Goal: Transaction & Acquisition: Purchase product/service

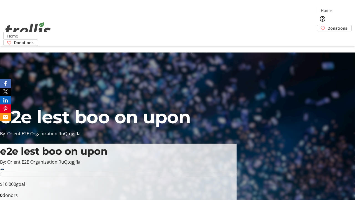
click at [328, 25] on span "Donations" at bounding box center [338, 28] width 20 height 6
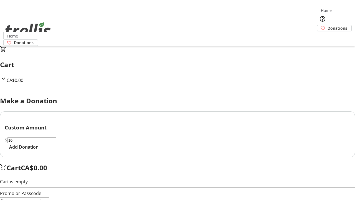
click at [39, 150] on span "Add Donation" at bounding box center [23, 146] width 29 height 7
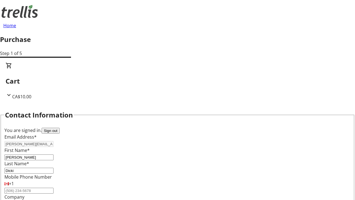
scroll to position [90, 0]
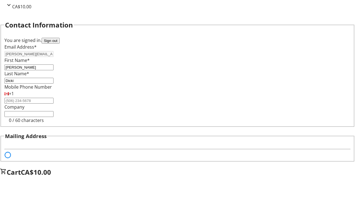
select select "BC"
select select "CA"
